Goal: Task Accomplishment & Management: Complete application form

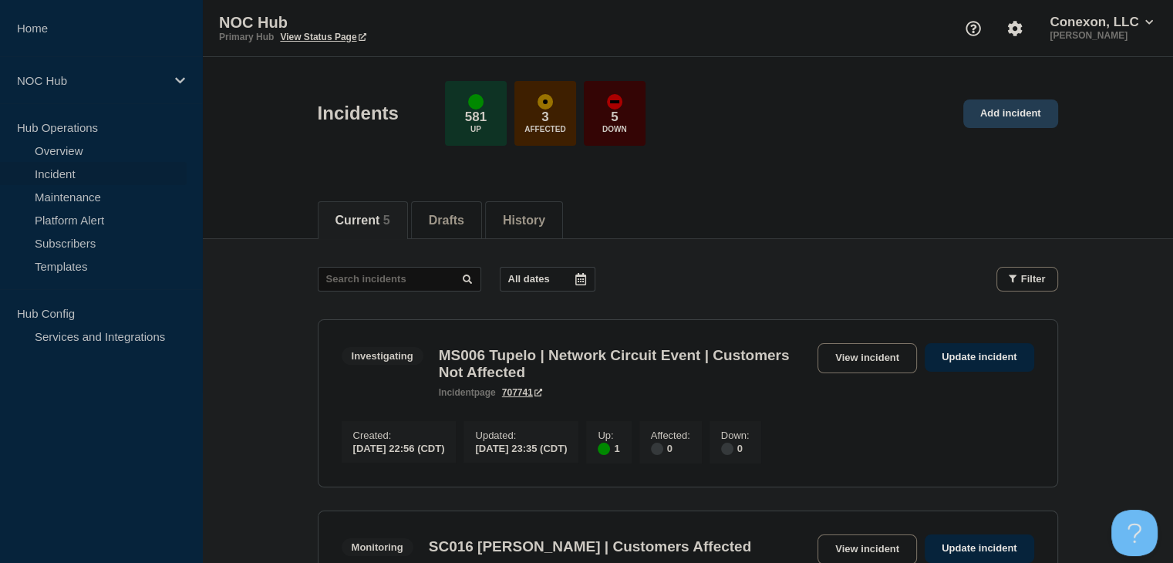
click at [1036, 119] on link "Add incident" at bounding box center [1010, 113] width 95 height 29
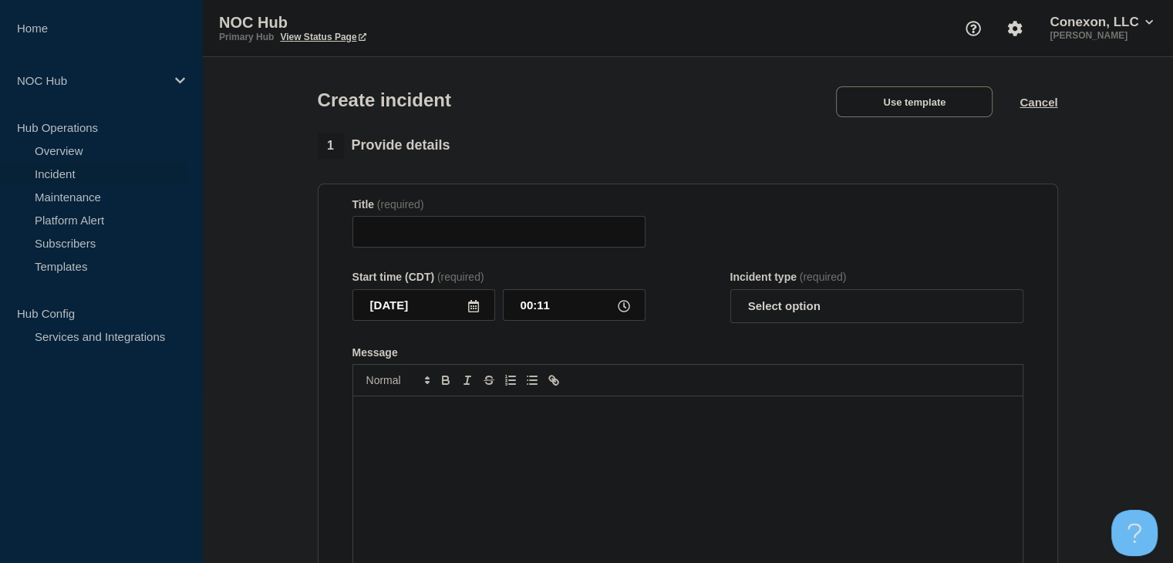
click at [885, 120] on div "Create incident Use template Cancel" at bounding box center [687, 95] width 775 height 76
click at [887, 111] on button "Use template" at bounding box center [914, 101] width 157 height 31
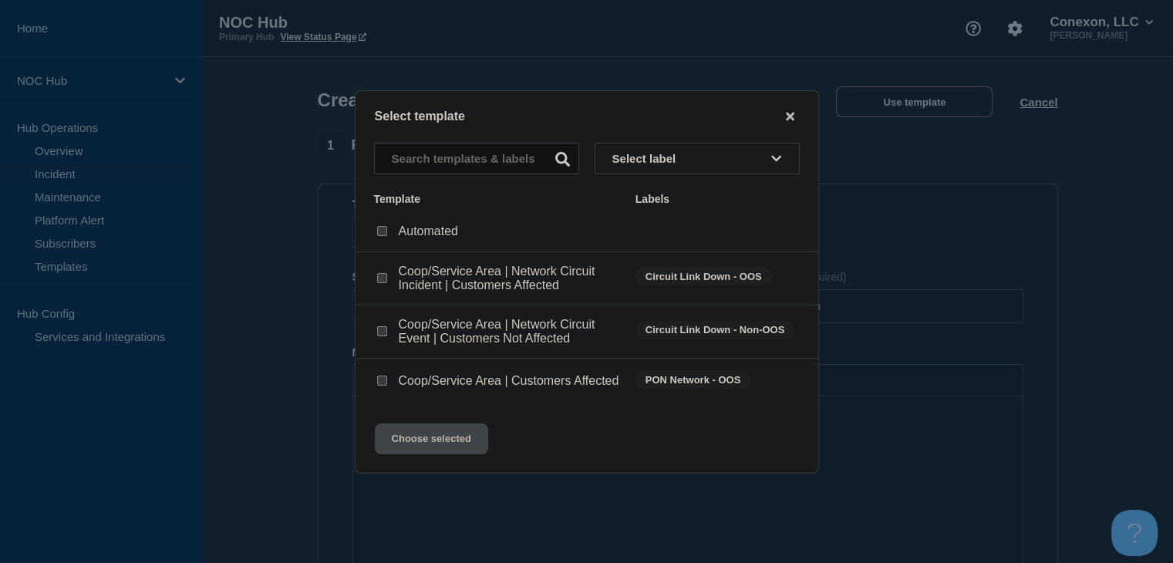
click at [388, 332] on div at bounding box center [381, 331] width 15 height 15
click at [381, 330] on input "Coop/Service Area | Network Circuit Event | Customers Not Affected checkbox" at bounding box center [382, 331] width 10 height 10
checkbox input "true"
click at [406, 452] on button "Choose selected" at bounding box center [431, 438] width 113 height 31
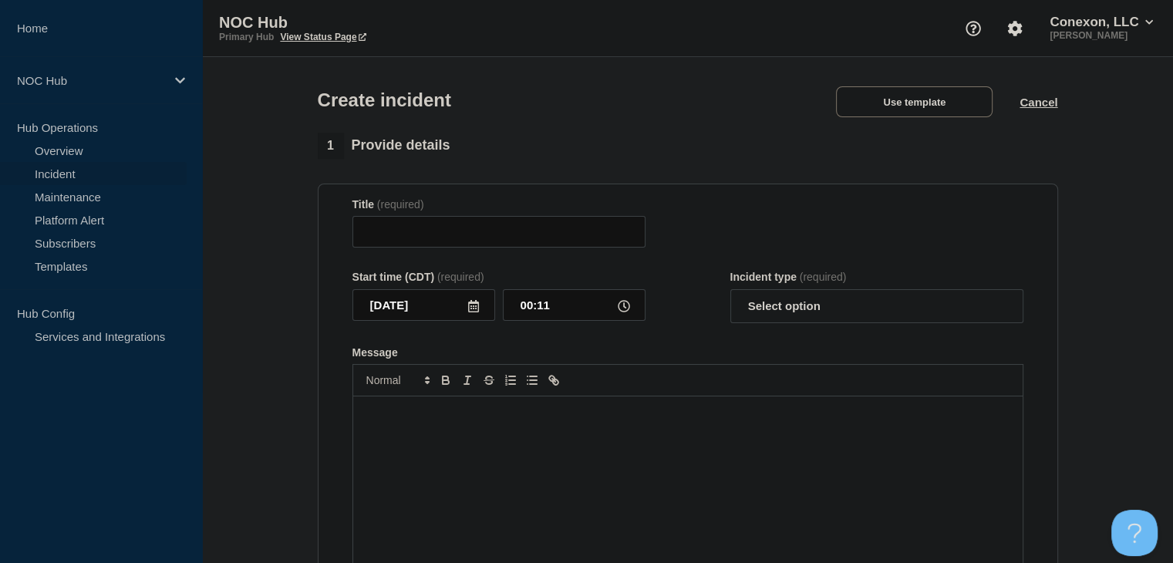
type input "Coop/Service Area | Network Circuit Event | Customers Not Affected"
select select "investigating"
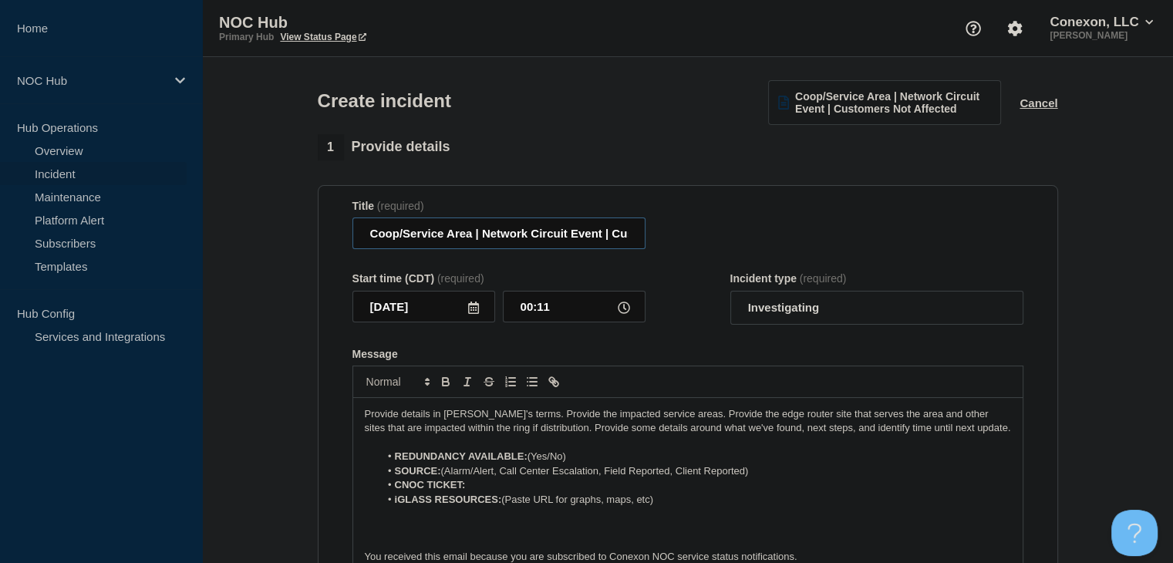
drag, startPoint x: 474, startPoint y: 237, endPoint x: 311, endPoint y: 244, distance: 163.6
type input "MO033 Crescent Hill | Network Circuit Event | Customers Not Affected"
click at [782, 308] on select "Select option Investigating Identified Monitoring" at bounding box center [876, 308] width 293 height 34
select select "identified"
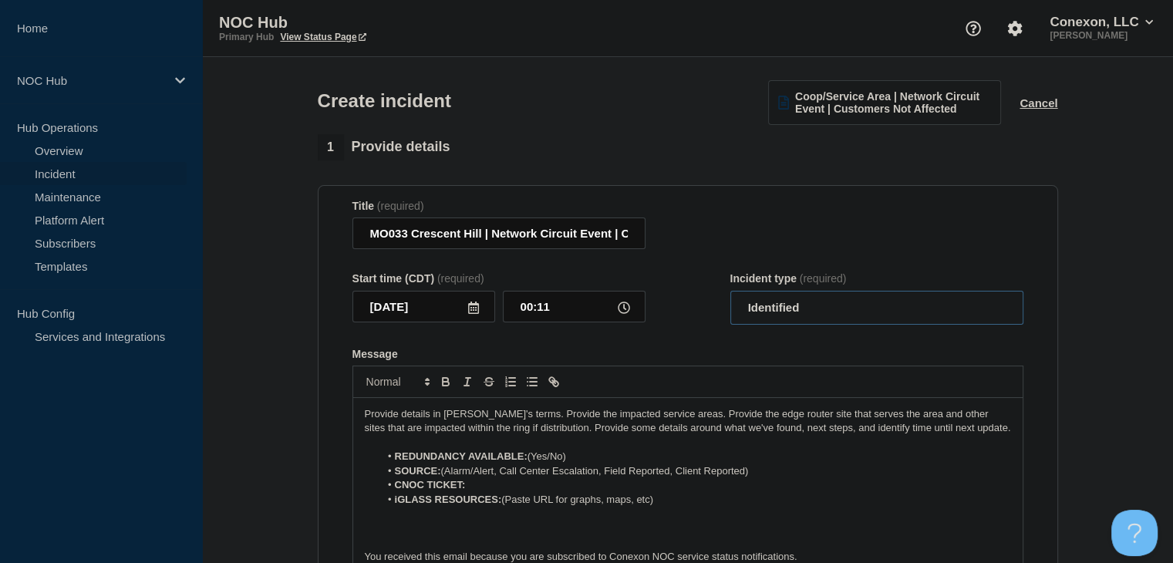
click at [730, 294] on select "Select option Investigating Identified Monitoring" at bounding box center [876, 308] width 293 height 34
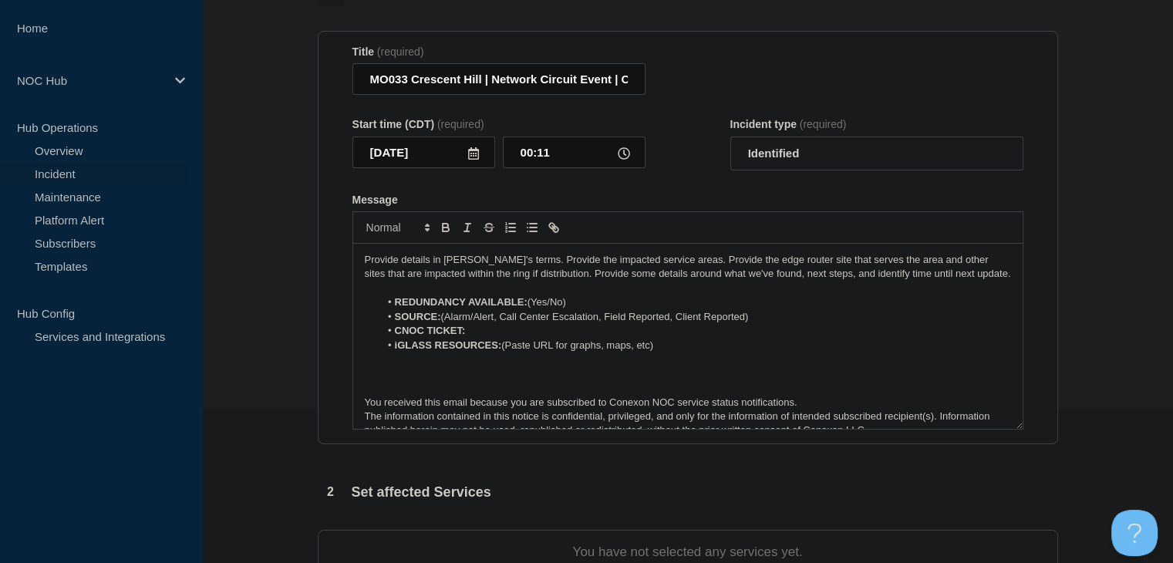
click at [595, 309] on li "REDUNDANCY AVAILABLE: (Yes/No)" at bounding box center [695, 302] width 632 height 14
click at [535, 308] on li "REDUNDANCY AVAILABLE: (Yes" at bounding box center [695, 302] width 632 height 14
drag, startPoint x: 765, startPoint y: 317, endPoint x: 497, endPoint y: 319, distance: 267.6
click at [497, 319] on li "SOURCE: (Alarm/Alert, Call Center Escalation, Field Reported, Client Reported)" at bounding box center [695, 317] width 632 height 14
click at [450, 322] on li "SOURCE: (Alarm/Alert" at bounding box center [695, 317] width 632 height 14
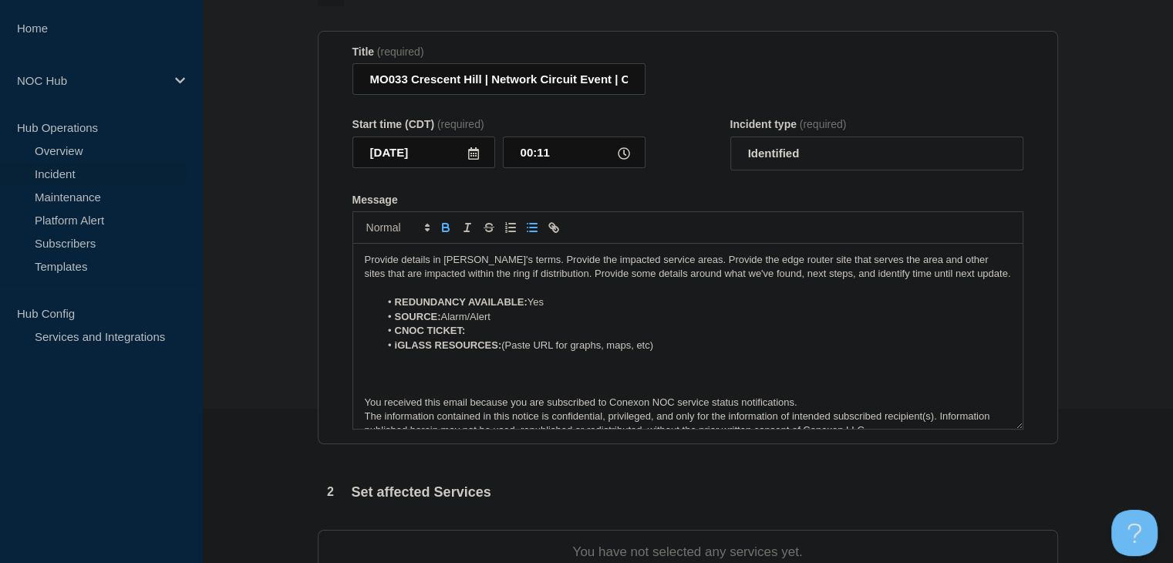
click at [482, 332] on li "CNOC TICKET:" at bounding box center [695, 331] width 632 height 14
drag, startPoint x: 503, startPoint y: 337, endPoint x: 464, endPoint y: 336, distance: 38.6
click at [464, 336] on li "CNOC TICKET: 26430" at bounding box center [695, 331] width 632 height 14
click at [443, 231] on icon "Toggle bold text" at bounding box center [446, 229] width 6 height 4
drag, startPoint x: 678, startPoint y: 346, endPoint x: 318, endPoint y: 358, distance: 360.3
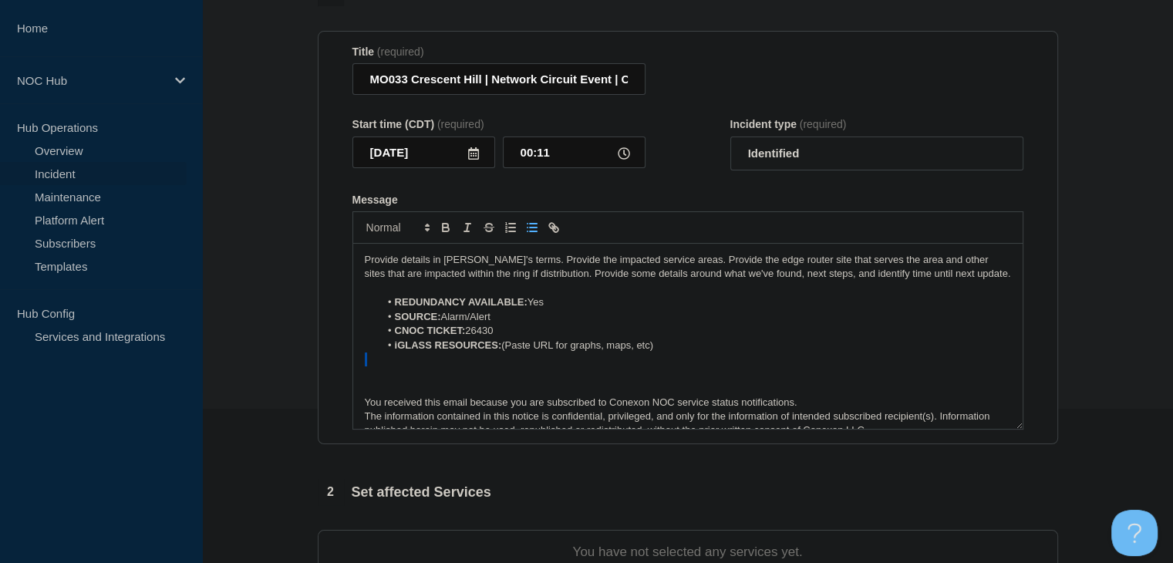
click at [318, 358] on section "Title (required) MO033 Crescent Hill | Network Circuit Event | Customers Not Af…" at bounding box center [688, 238] width 740 height 414
click at [424, 351] on strong "iGLASS RESOURCES:" at bounding box center [448, 345] width 107 height 12
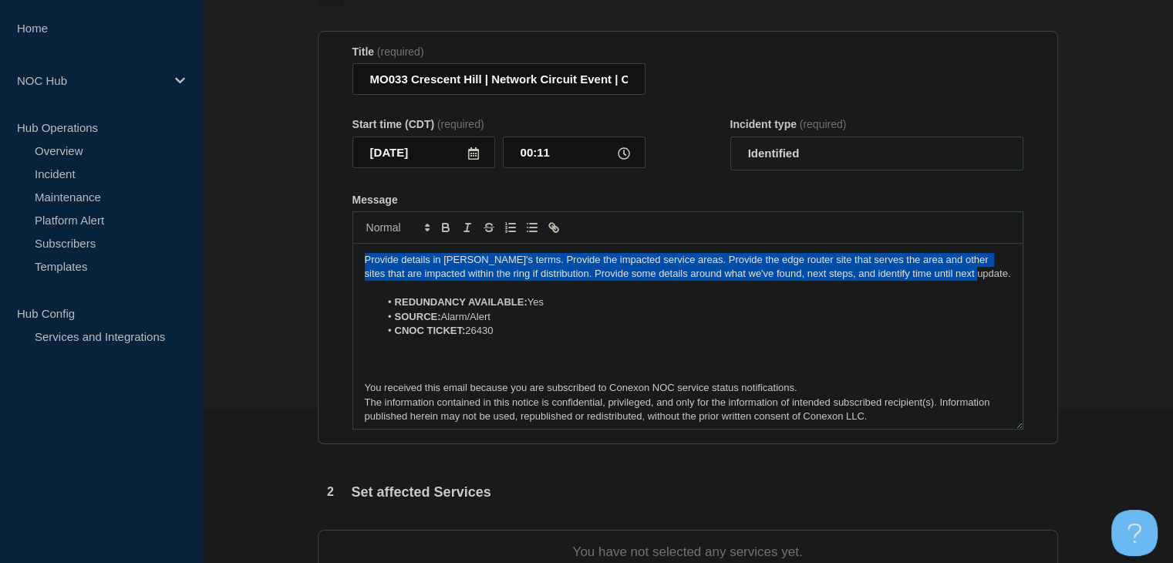
drag, startPoint x: 953, startPoint y: 281, endPoint x: 332, endPoint y: 260, distance: 621.1
click at [332, 260] on section "Title (required) MO033 Crescent Hill | Network Circuit Event | Customers Not Af…" at bounding box center [688, 238] width 740 height 414
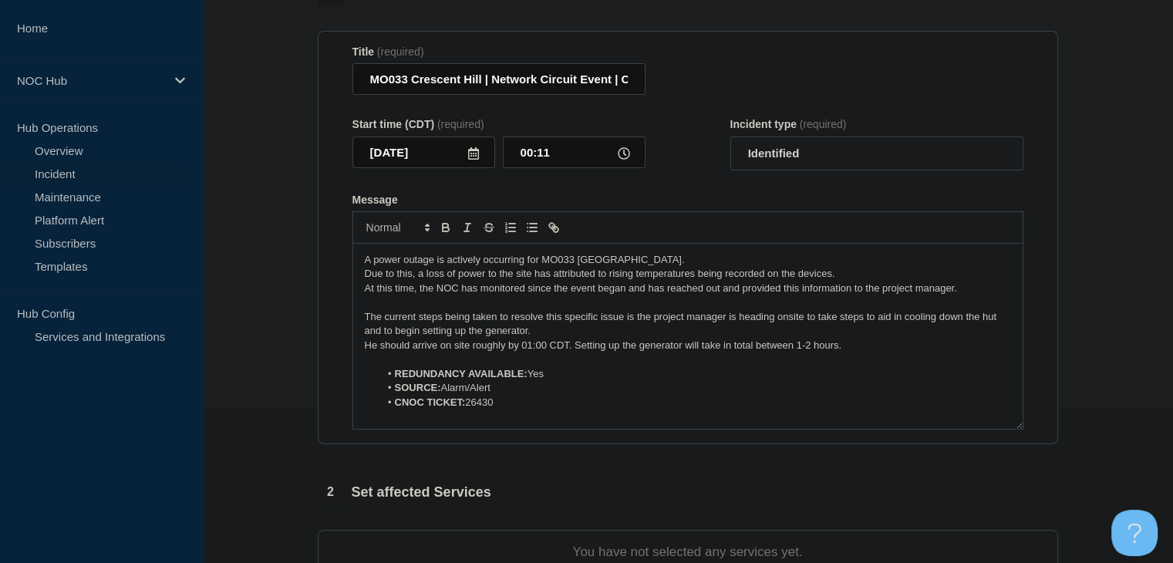
scroll to position [463, 0]
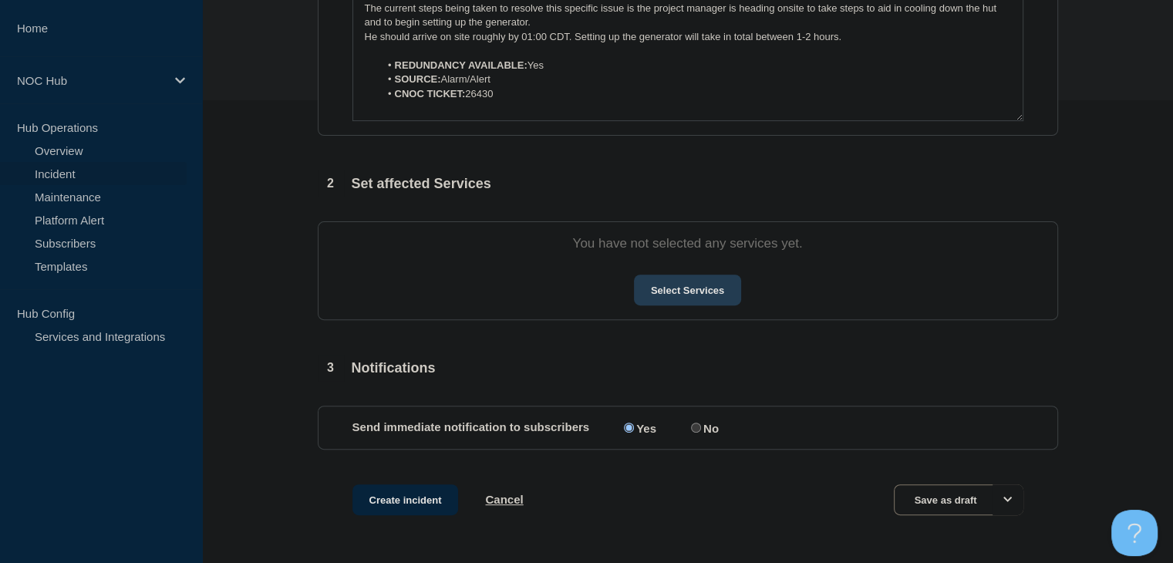
click at [642, 297] on button "Select Services" at bounding box center [687, 289] width 107 height 31
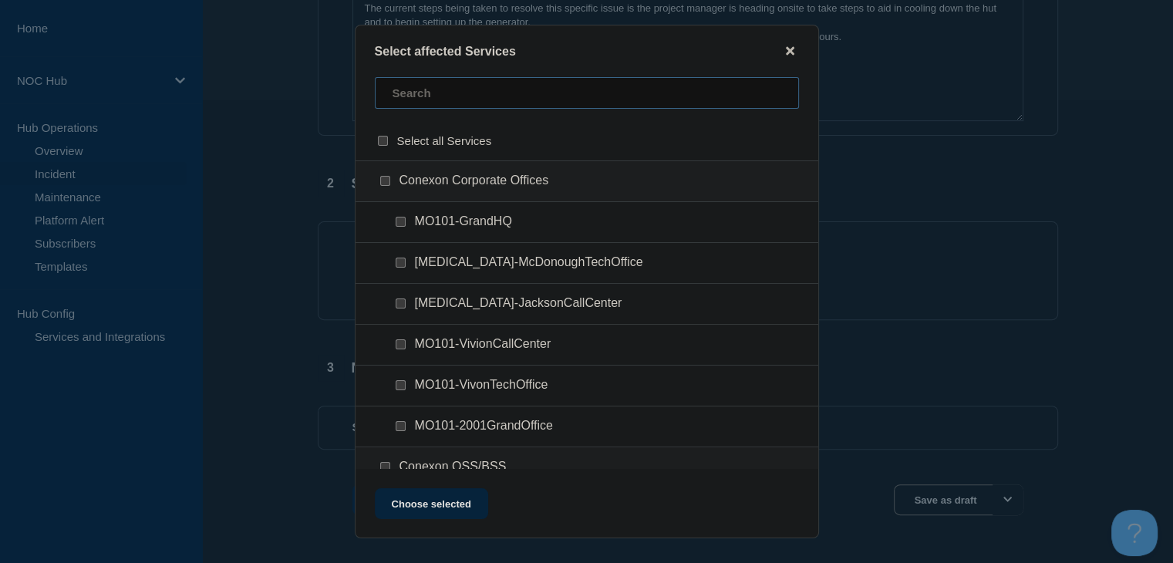
click at [413, 93] on input "text" at bounding box center [587, 93] width 424 height 32
type input "mo033"
click at [398, 345] on input "MO033-CRESCENTHILL checkbox" at bounding box center [401, 344] width 10 height 10
checkbox input "true"
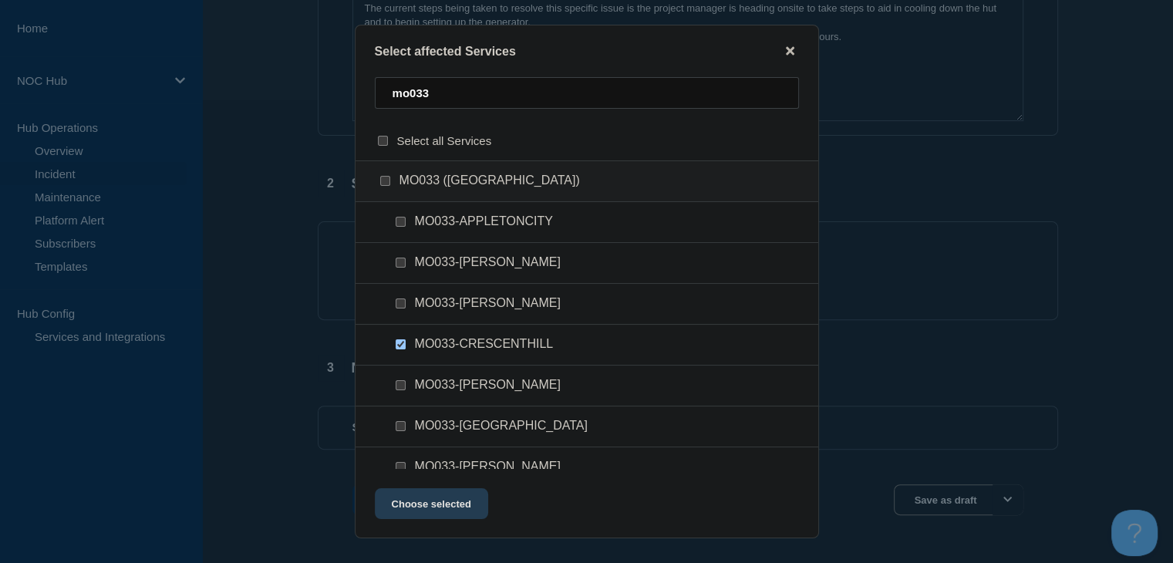
click at [446, 511] on button "Choose selected" at bounding box center [431, 503] width 113 height 31
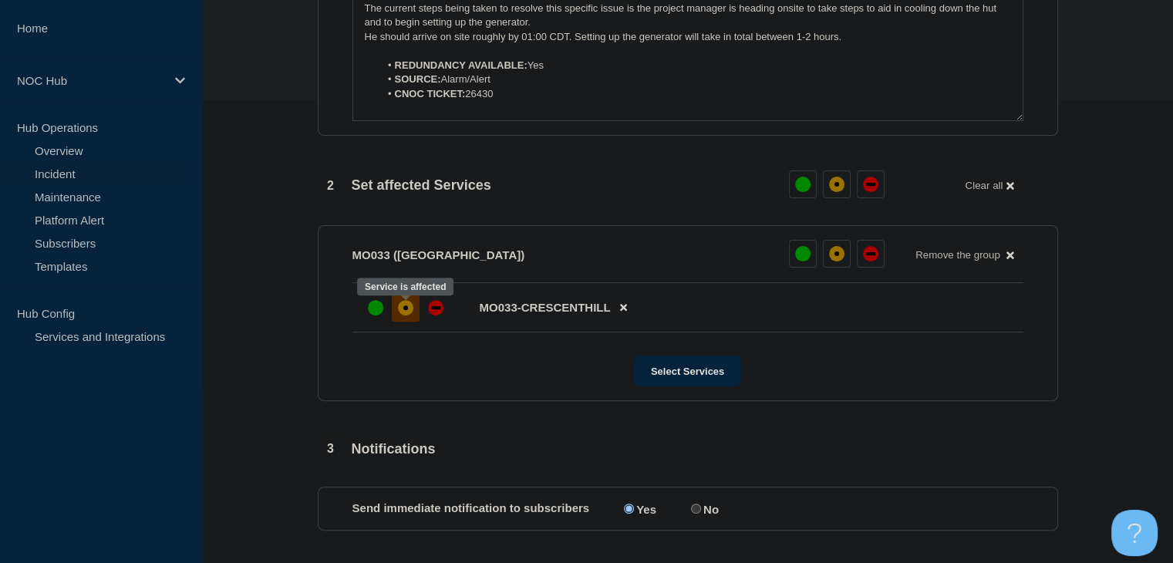
click at [402, 308] on div "affected" at bounding box center [405, 307] width 15 height 15
click at [382, 315] on div "up" at bounding box center [375, 307] width 15 height 15
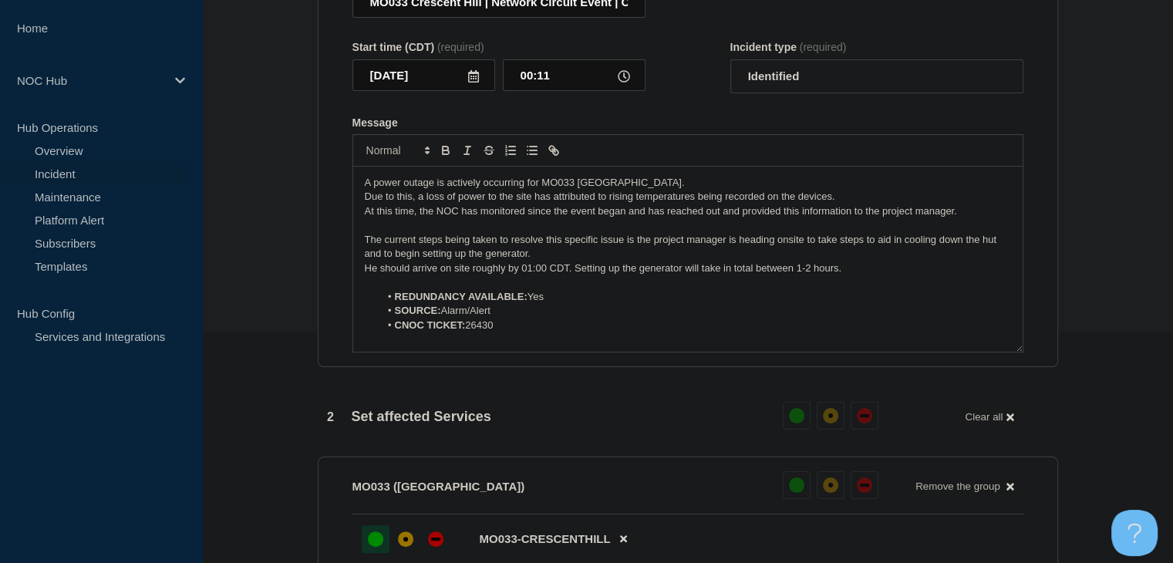
drag, startPoint x: 844, startPoint y: 272, endPoint x: 351, endPoint y: 187, distance: 500.0
click at [351, 187] on section "Title (required) MO033 Crescent Hill | Network Circuit Event | Customers Not Af…" at bounding box center [688, 161] width 740 height 414
copy div "A power outage is actively occurring for MO033 [GEOGRAPHIC_DATA]. Due to this, …"
click at [287, 298] on section "1 Provide details Title (required) MO033 Crescent Hill | Network Circuit Event …" at bounding box center [687, 385] width 971 height 964
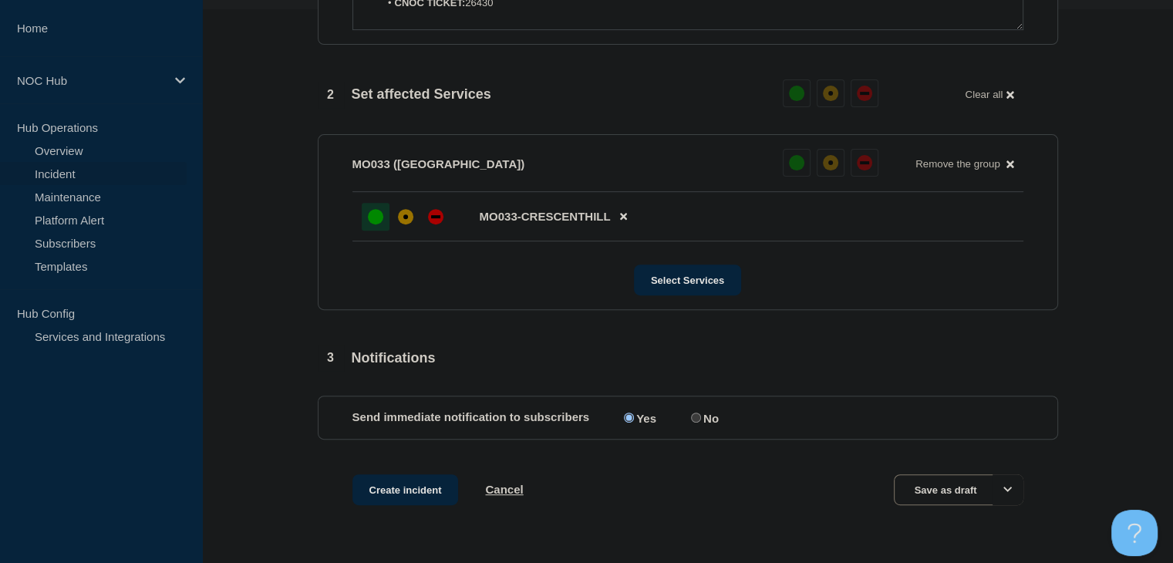
scroll to position [602, 0]
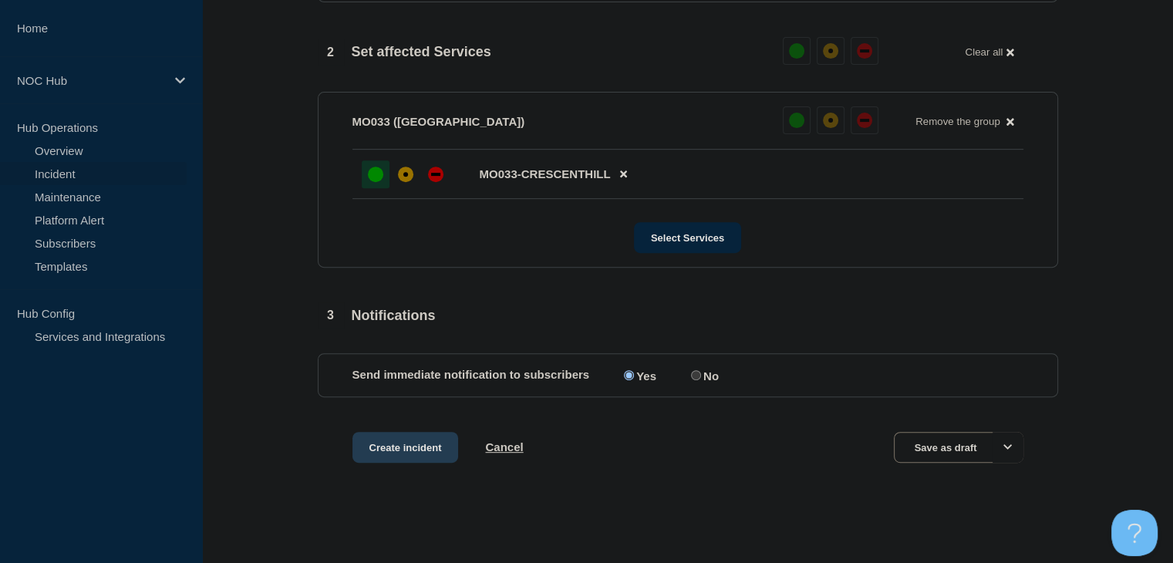
click at [386, 445] on button "Create incident" at bounding box center [405, 447] width 106 height 31
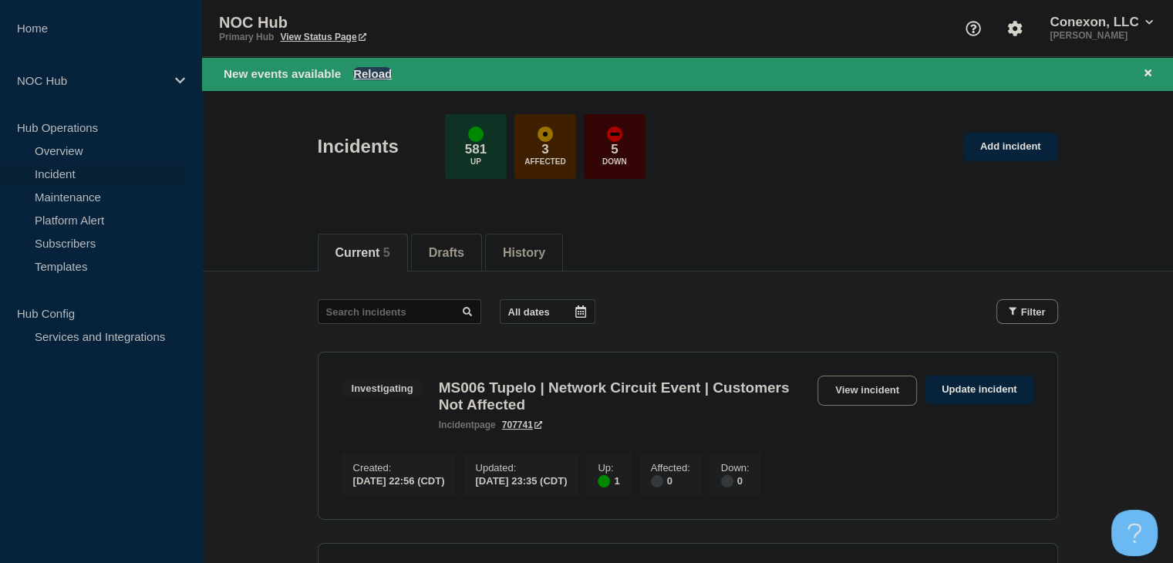
click at [384, 72] on button "Reload" at bounding box center [372, 73] width 39 height 13
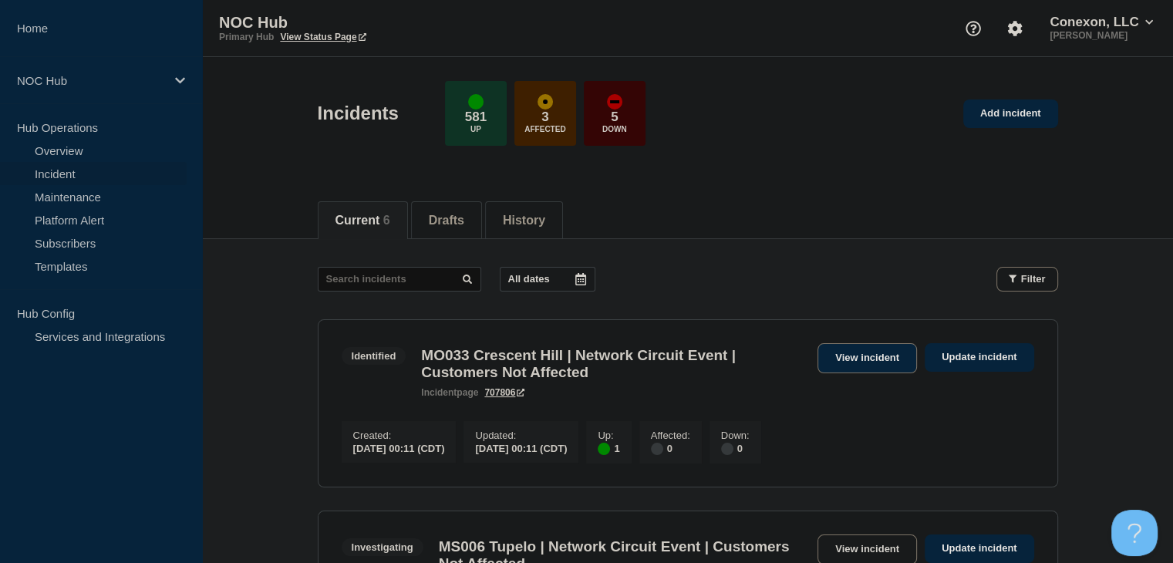
click at [867, 367] on link "View incident" at bounding box center [866, 358] width 99 height 30
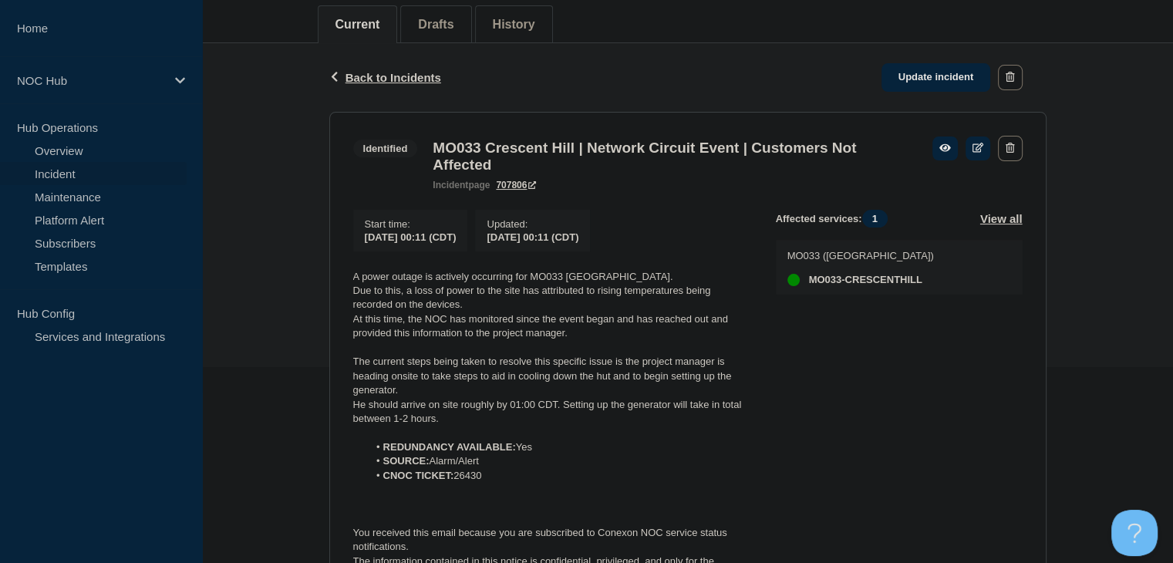
scroll to position [77, 0]
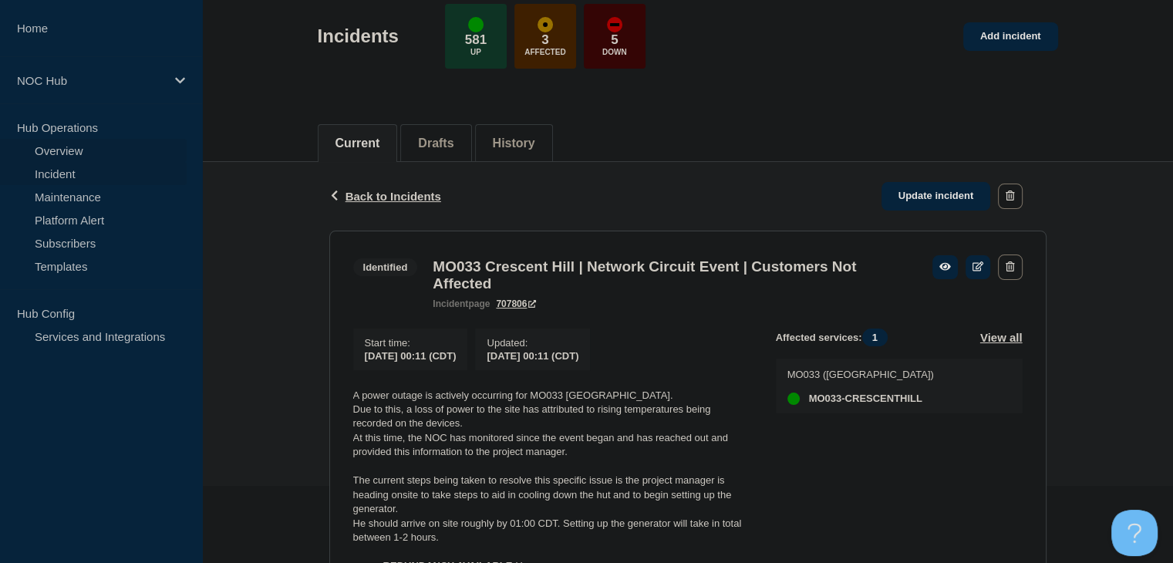
click at [76, 140] on link "Overview" at bounding box center [93, 150] width 187 height 23
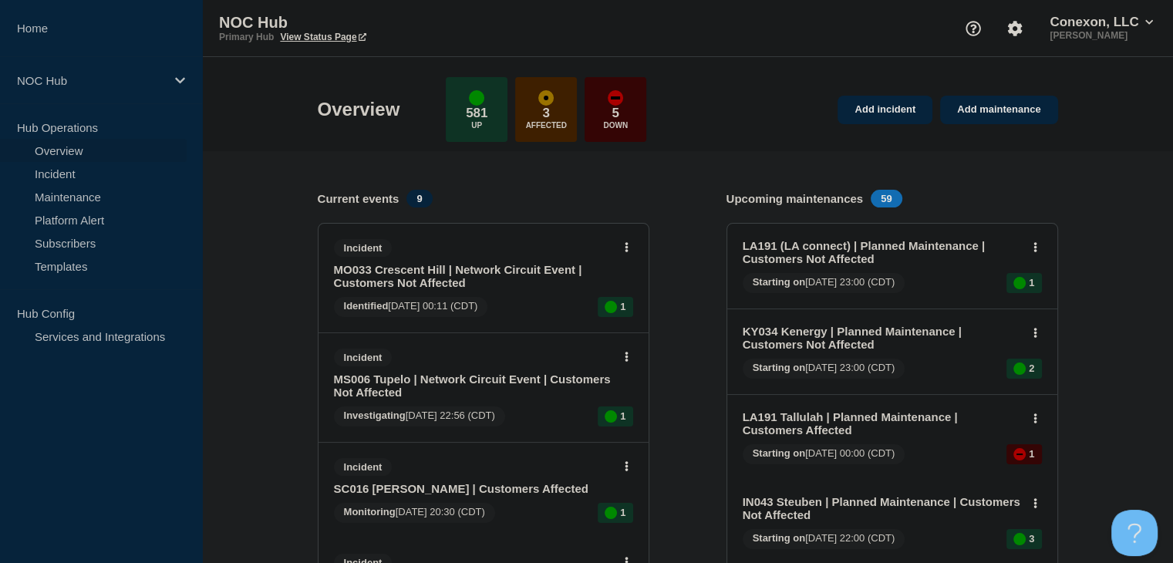
click at [416, 285] on link "MO033 Crescent Hill | Network Circuit Event | Customers Not Affected" at bounding box center [473, 276] width 278 height 26
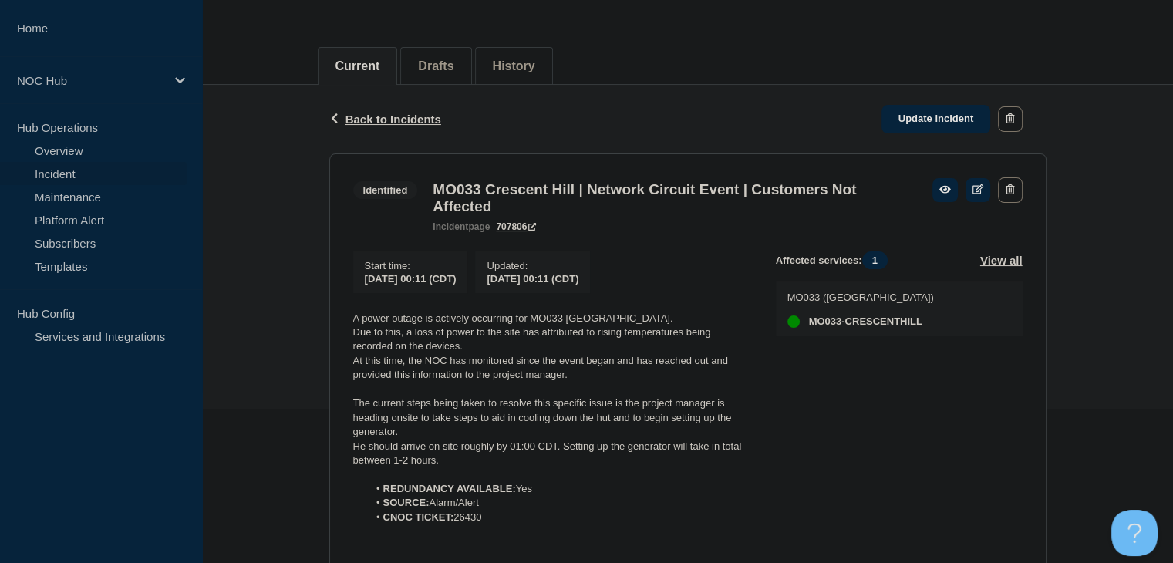
scroll to position [308, 0]
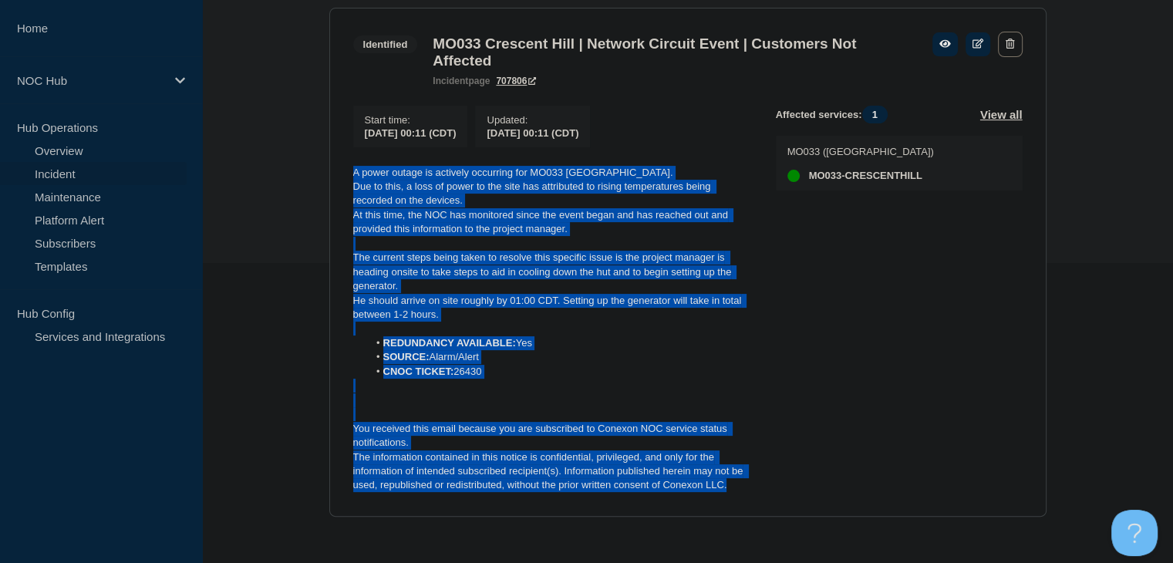
drag, startPoint x: 732, startPoint y: 487, endPoint x: 342, endPoint y: 169, distance: 502.5
click at [342, 169] on section "Identified MO033 Crescent Hill | Network Circuit Event | Customers Not Affected…" at bounding box center [687, 262] width 717 height 509
copy div "A power outage is actively occurring for MO033 [GEOGRAPHIC_DATA]. Due to this, …"
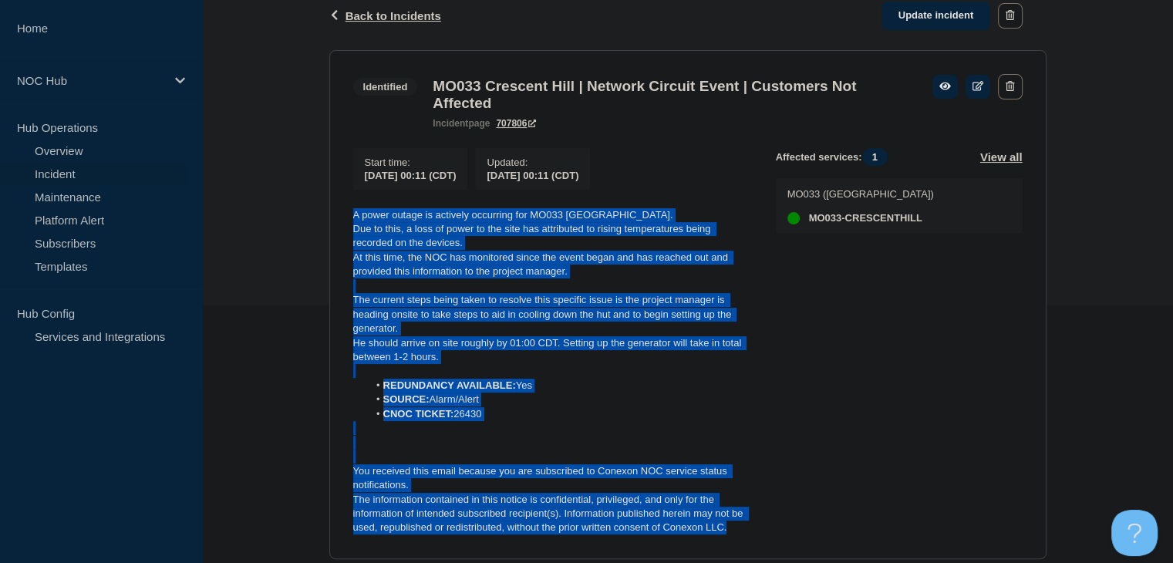
scroll to position [231, 0]
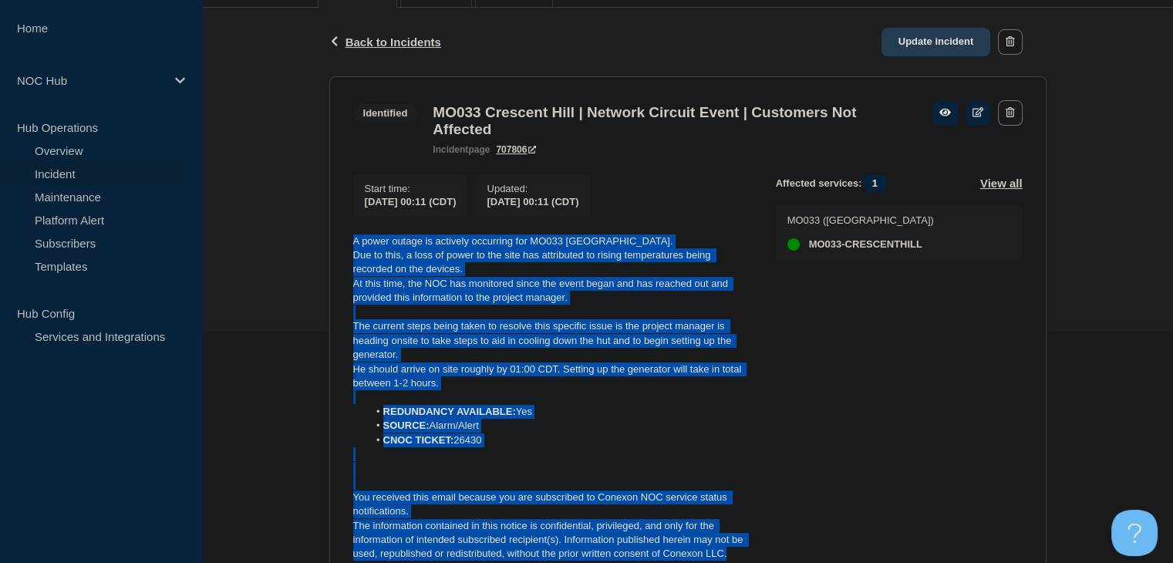
click at [940, 41] on link "Update incident" at bounding box center [935, 42] width 109 height 29
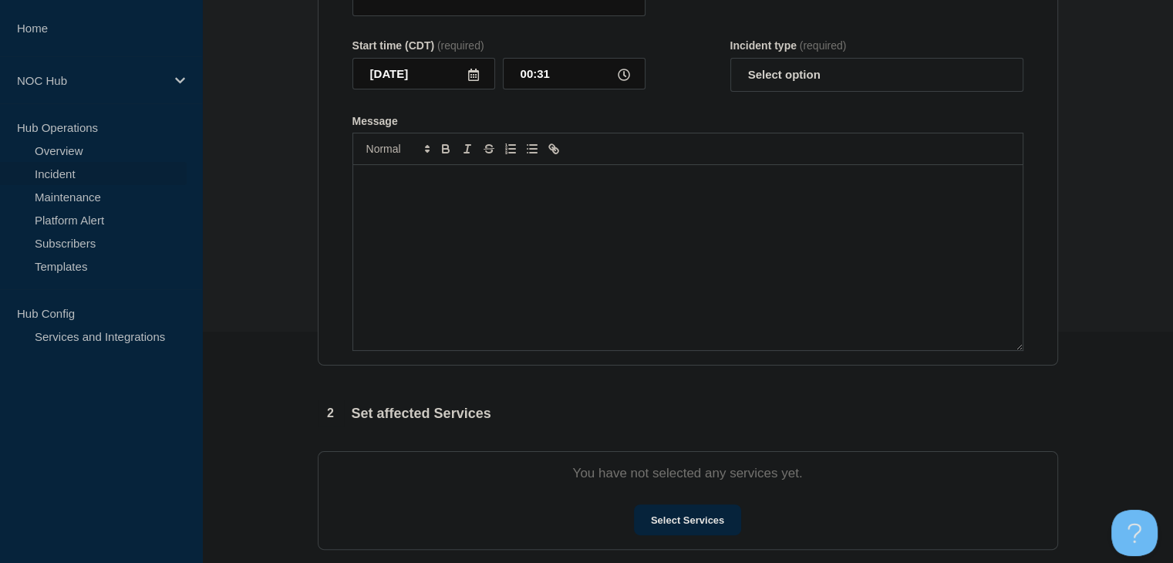
type input "MO033 Crescent Hill | Network Circuit Event | Customers Not Affected"
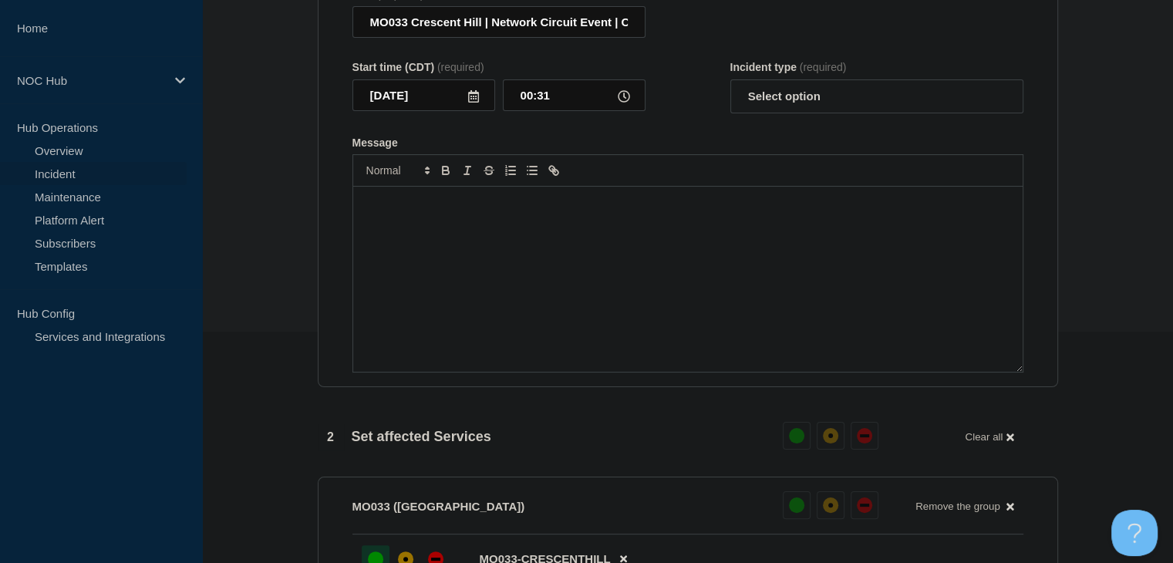
click at [520, 269] on div "Message" at bounding box center [687, 279] width 669 height 185
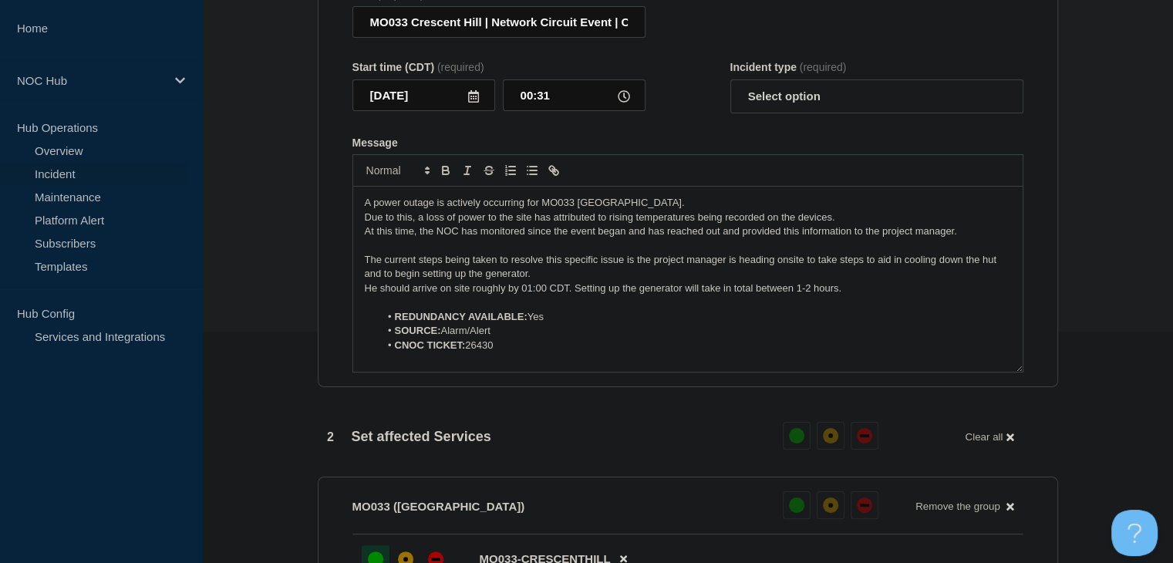
scroll to position [64, 0]
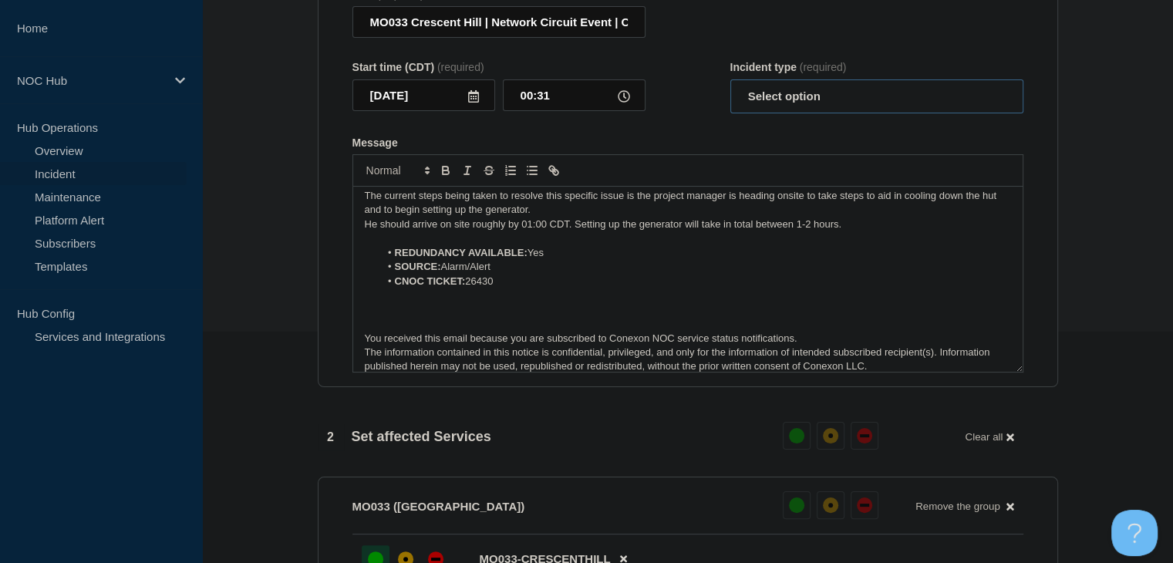
click at [798, 93] on select "Select option Investigating Identified Monitoring Resolved" at bounding box center [876, 96] width 293 height 34
select select "monitoring"
click at [730, 89] on select "Select option Investigating Identified Monitoring Resolved" at bounding box center [876, 96] width 293 height 34
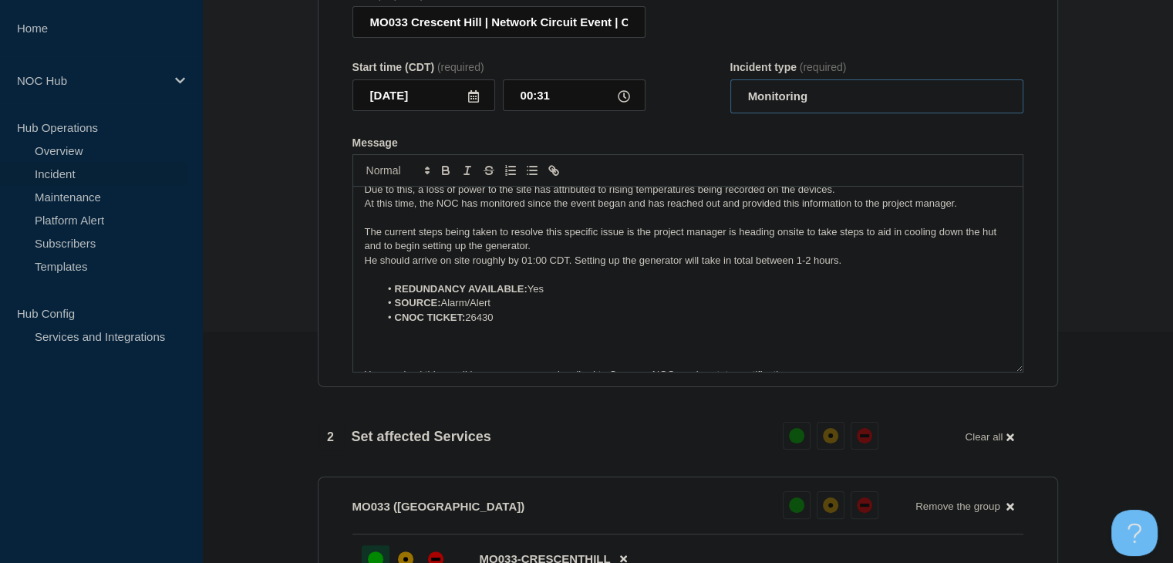
scroll to position [0, 0]
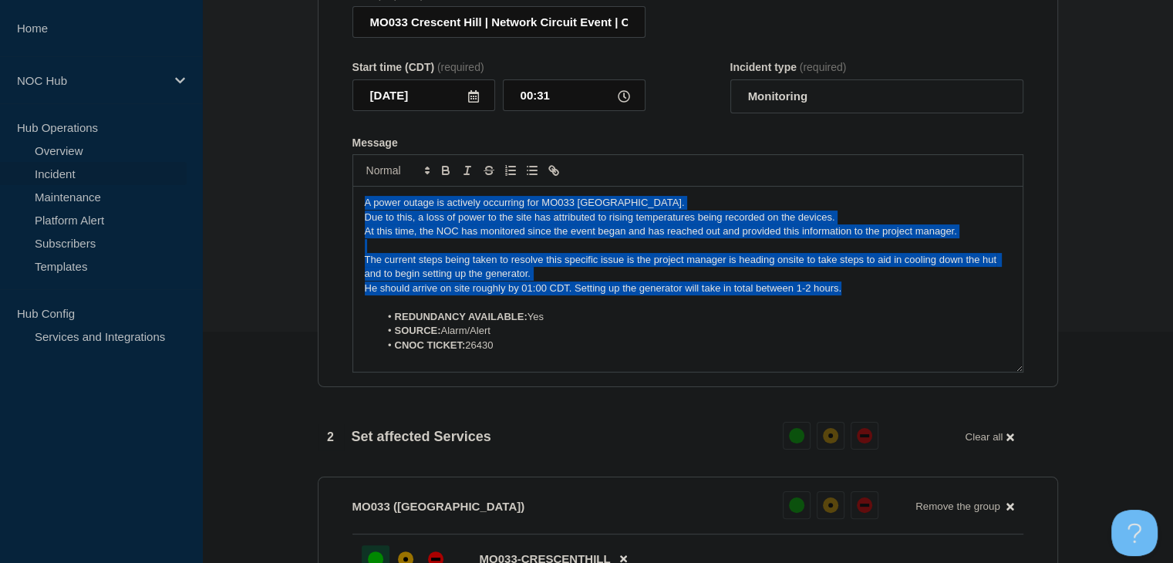
drag, startPoint x: 862, startPoint y: 298, endPoint x: 219, endPoint y: 157, distance: 658.5
click at [219, 157] on section "1 Provide details Title (required) MO033 Crescent Hill | Network Circuit Event …" at bounding box center [687, 467] width 971 height 1089
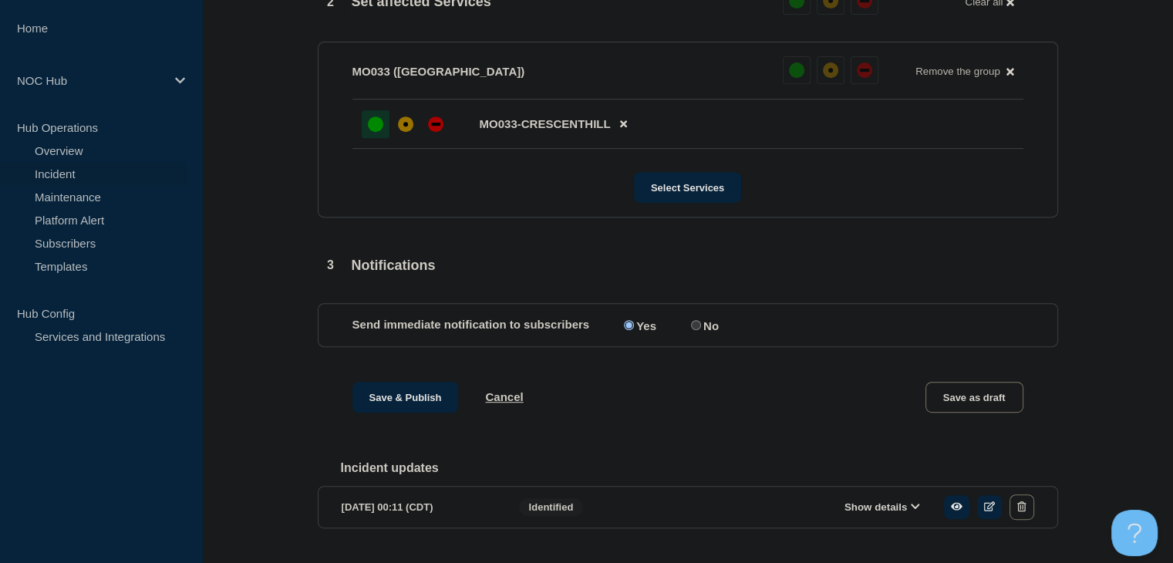
scroll to position [694, 0]
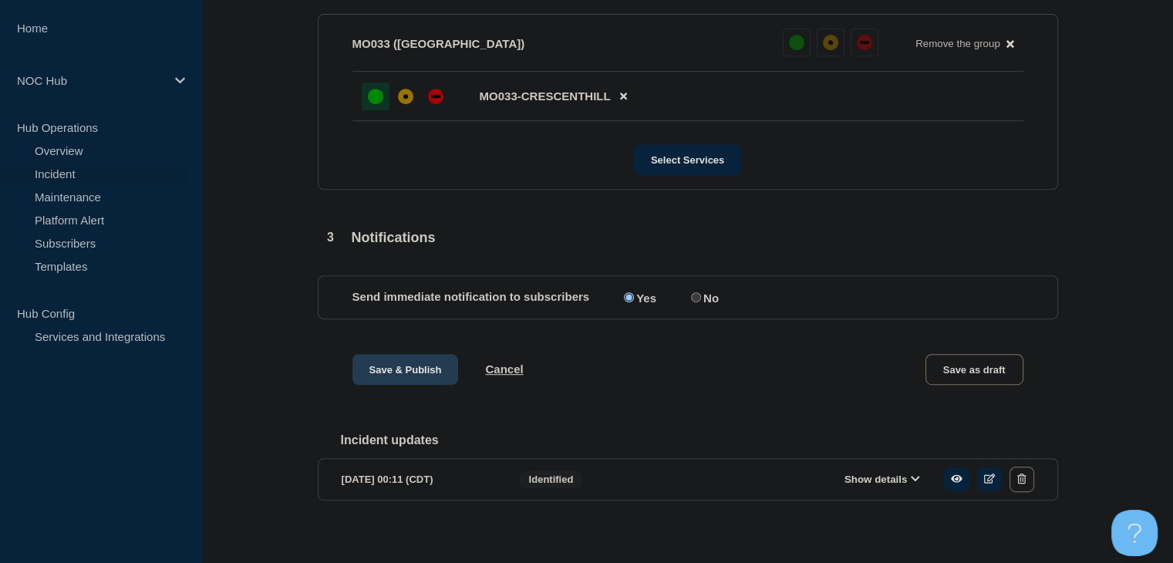
click at [391, 378] on button "Save & Publish" at bounding box center [405, 369] width 106 height 31
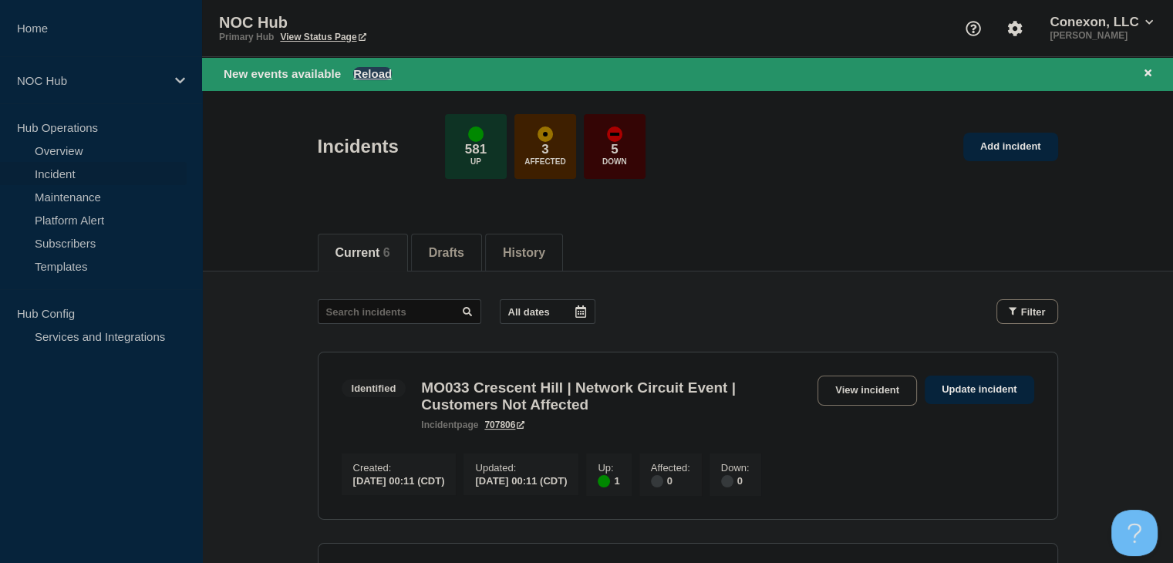
click at [386, 73] on button "Reload" at bounding box center [372, 73] width 39 height 13
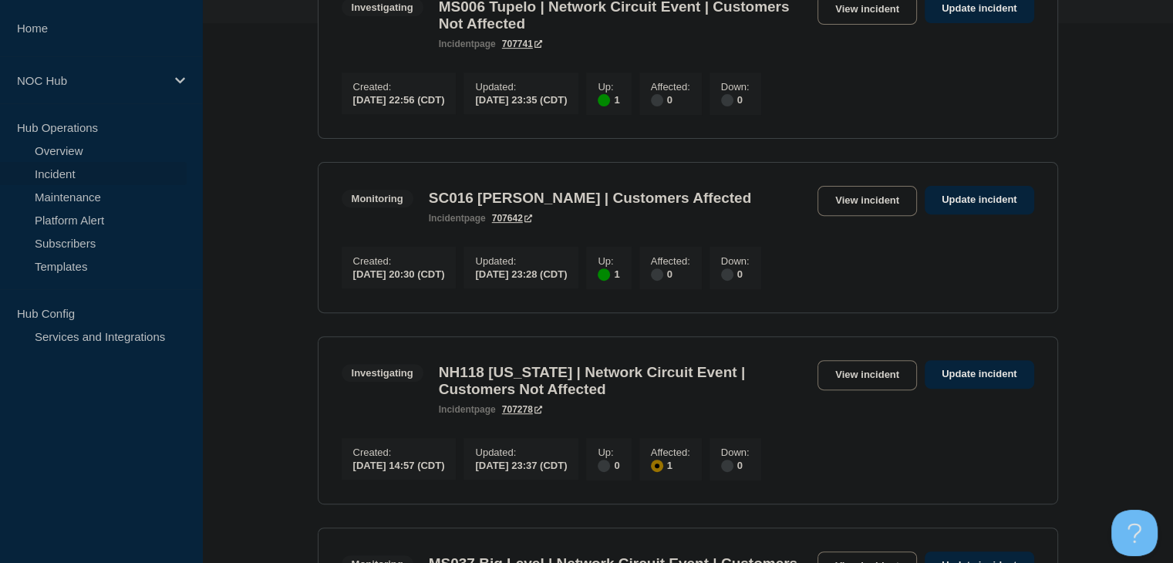
scroll to position [77, 0]
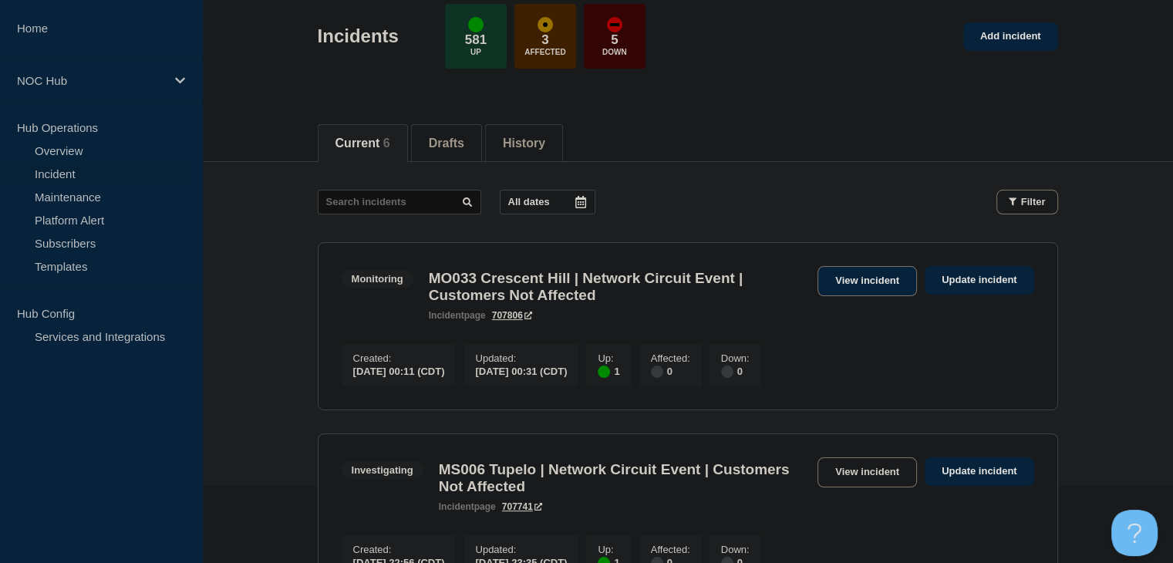
click at [847, 285] on link "View incident" at bounding box center [866, 281] width 99 height 30
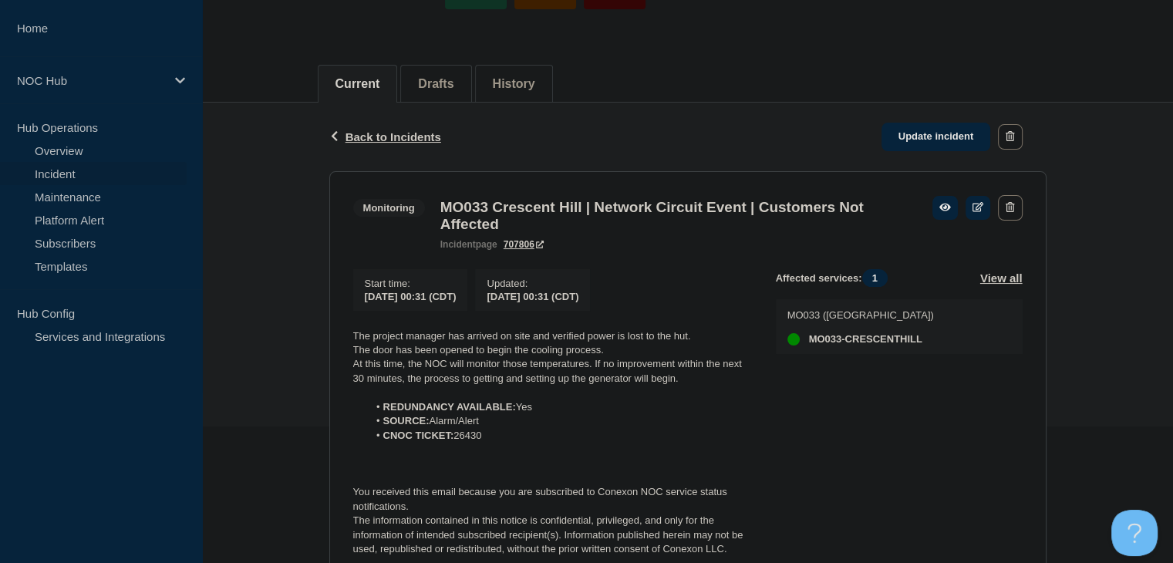
scroll to position [231, 0]
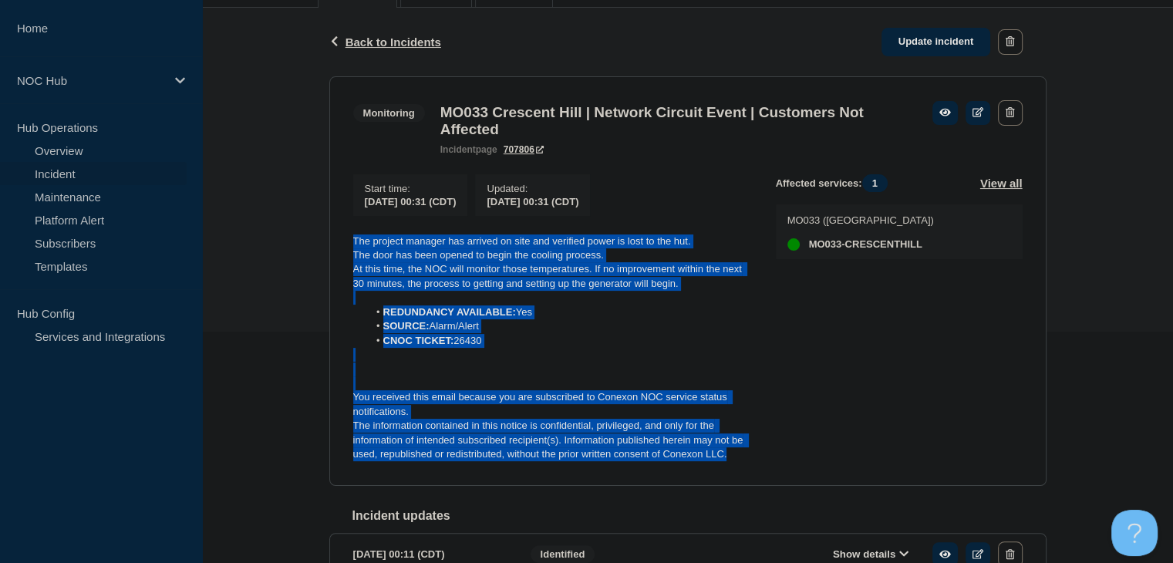
drag, startPoint x: 736, startPoint y: 466, endPoint x: 327, endPoint y: 248, distance: 462.9
click at [327, 248] on div "Back Back to Incidents Update incident Monitoring MO033 Crescent Hill | Network…" at bounding box center [688, 316] width 740 height 617
copy div "The project manager has arrived on site and verified power is lost to the hut. …"
click at [922, 45] on link "Update incident" at bounding box center [935, 42] width 109 height 29
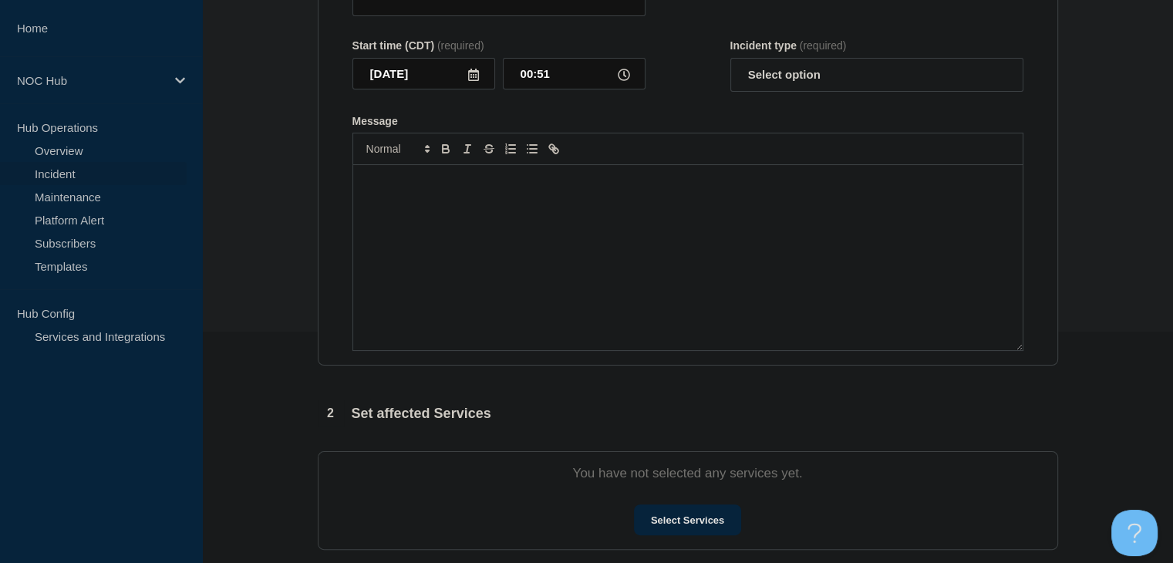
type input "MO033 Crescent Hill | Network Circuit Event | Customers Not Affected"
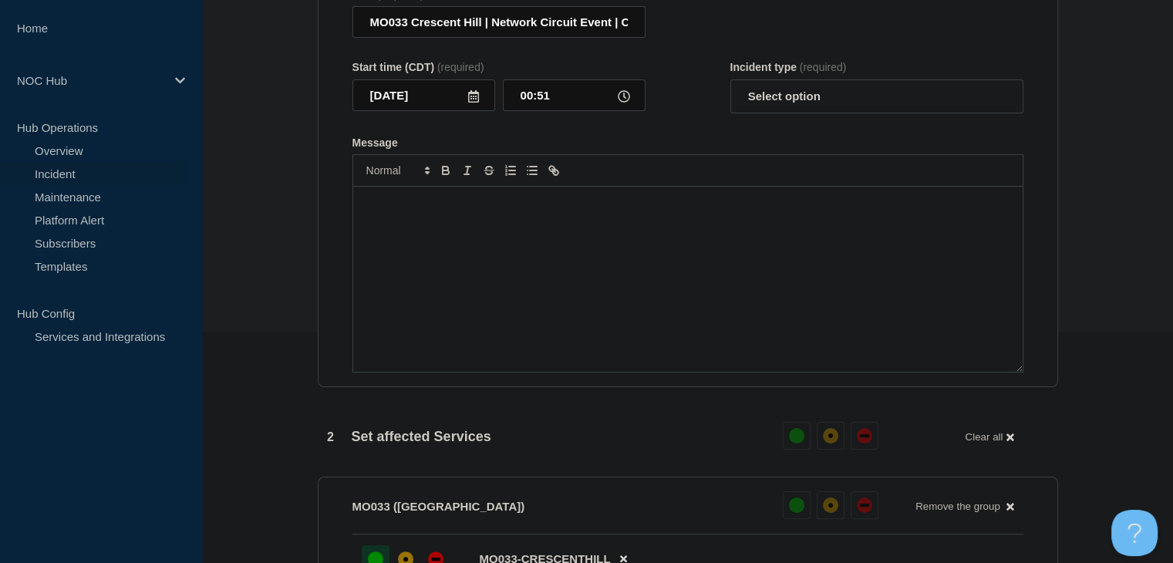
click at [583, 273] on div "Message" at bounding box center [687, 279] width 669 height 185
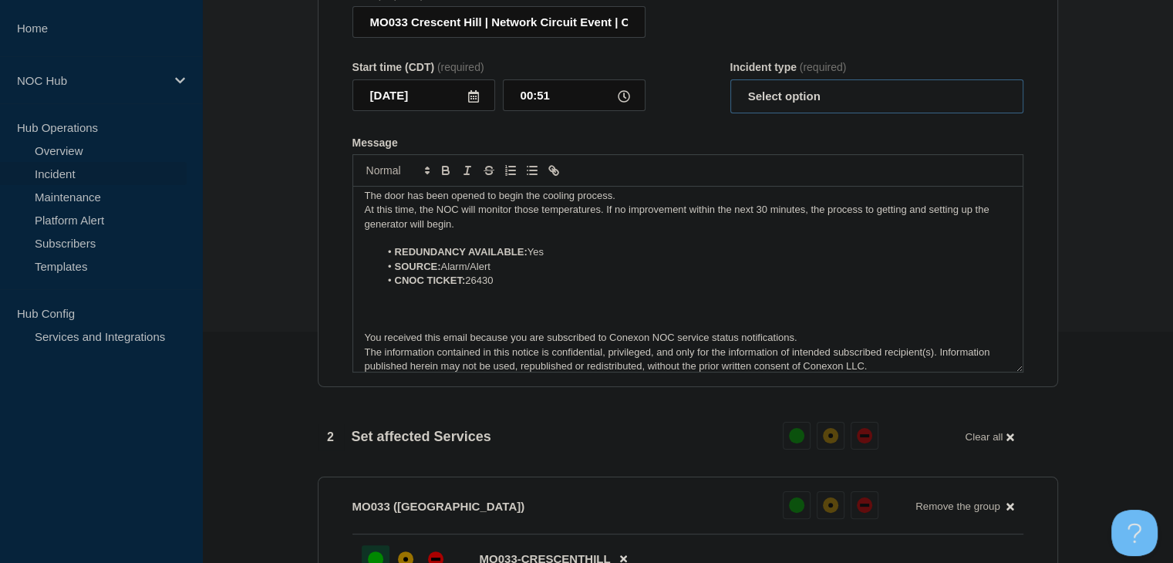
click at [793, 100] on select "Select option Investigating Identified Monitoring Resolved" at bounding box center [876, 96] width 293 height 34
select select "monitoring"
click at [730, 89] on select "Select option Investigating Identified Monitoring Resolved" at bounding box center [876, 96] width 293 height 34
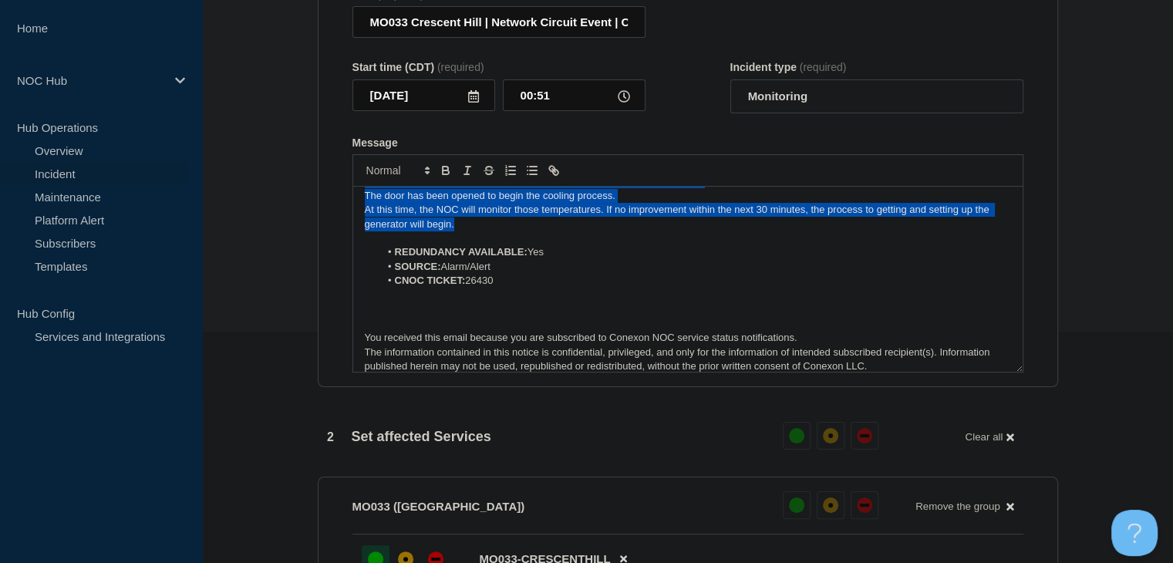
scroll to position [0, 0]
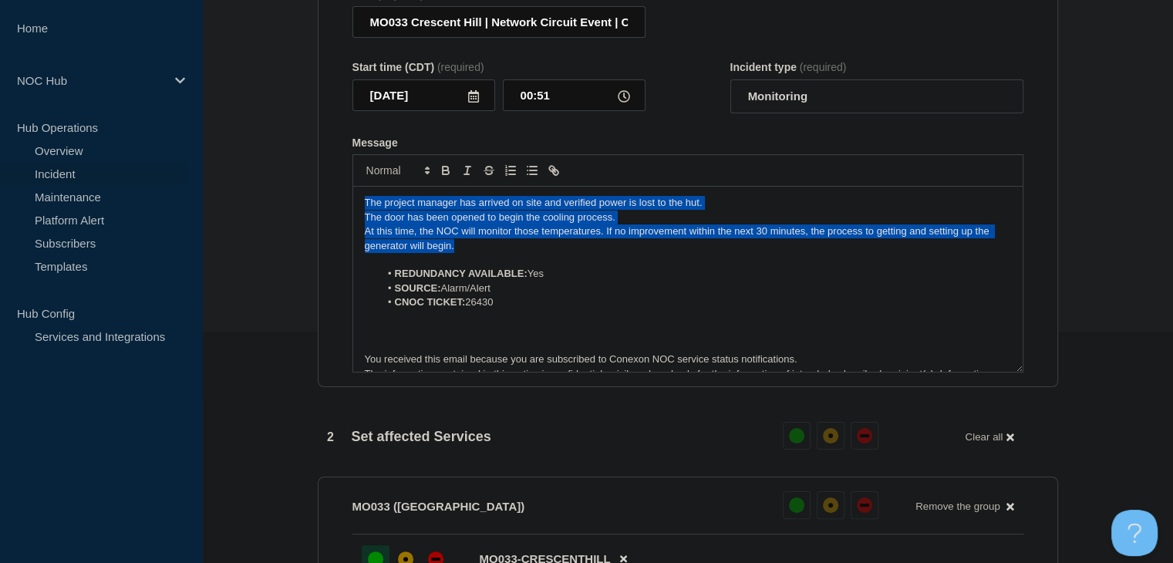
drag, startPoint x: 466, startPoint y: 234, endPoint x: 173, endPoint y: 168, distance: 300.4
click at [173, 168] on div "Home NOC Hub Hub Operations Overview Incident Maintenance Platform Alert Subscr…" at bounding box center [586, 427] width 1173 height 1316
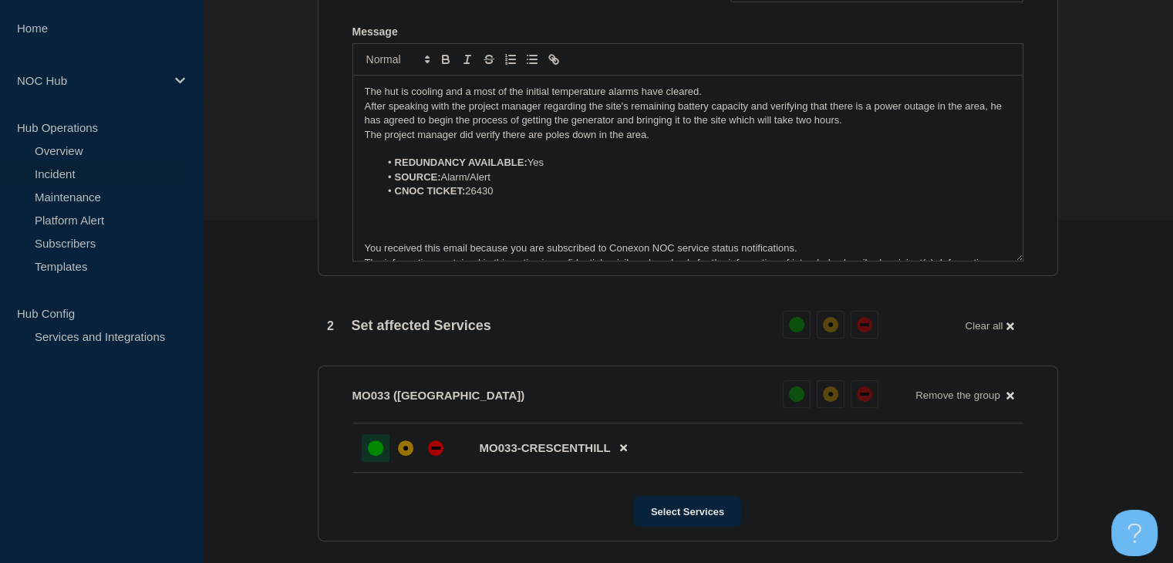
scroll to position [540, 0]
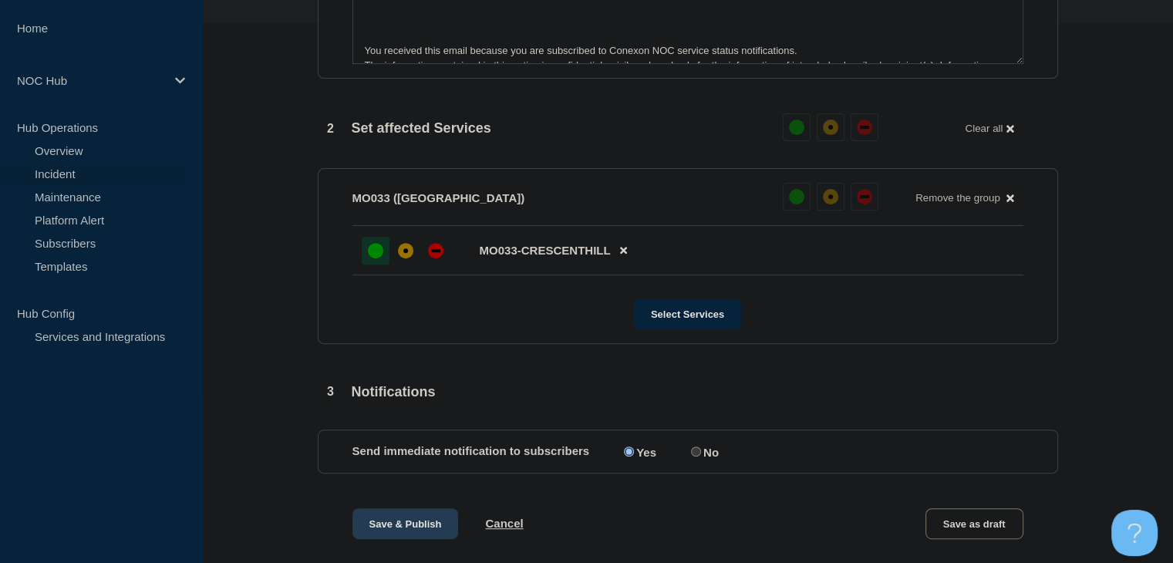
click at [411, 539] on button "Save & Publish" at bounding box center [405, 523] width 106 height 31
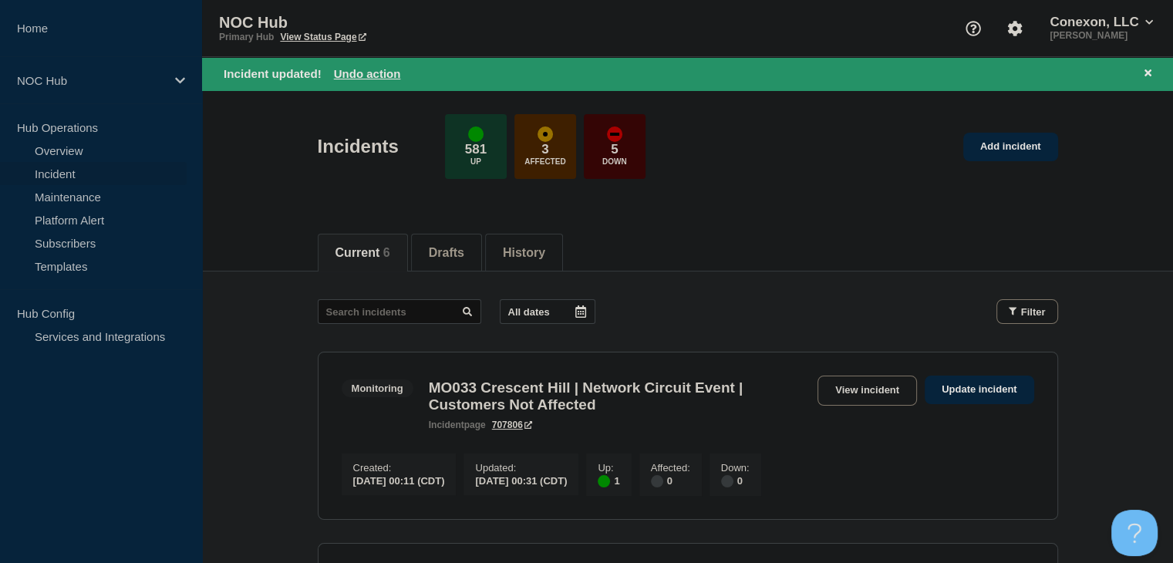
click at [386, 71] on button "Reload" at bounding box center [372, 73] width 39 height 13
